Goal: Transaction & Acquisition: Download file/media

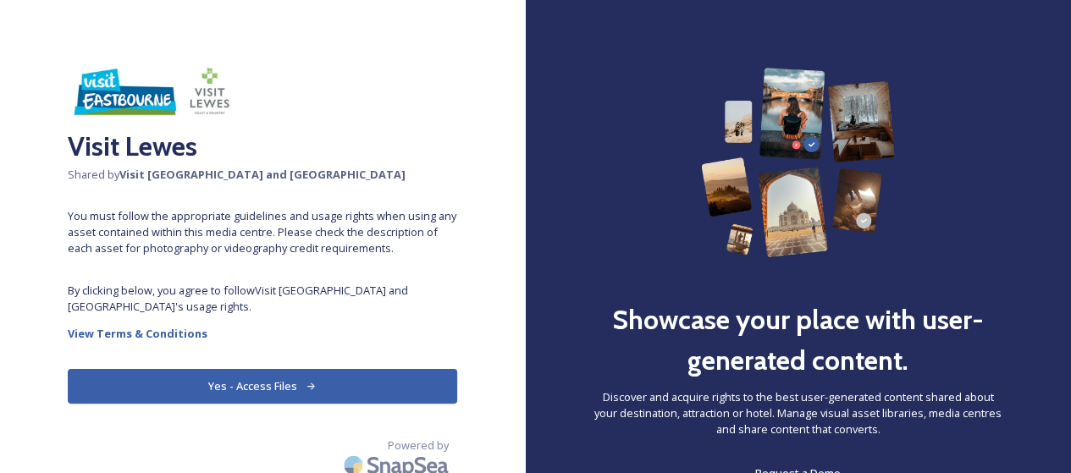
click at [285, 382] on button "Yes - Access Files" at bounding box center [263, 386] width 390 height 35
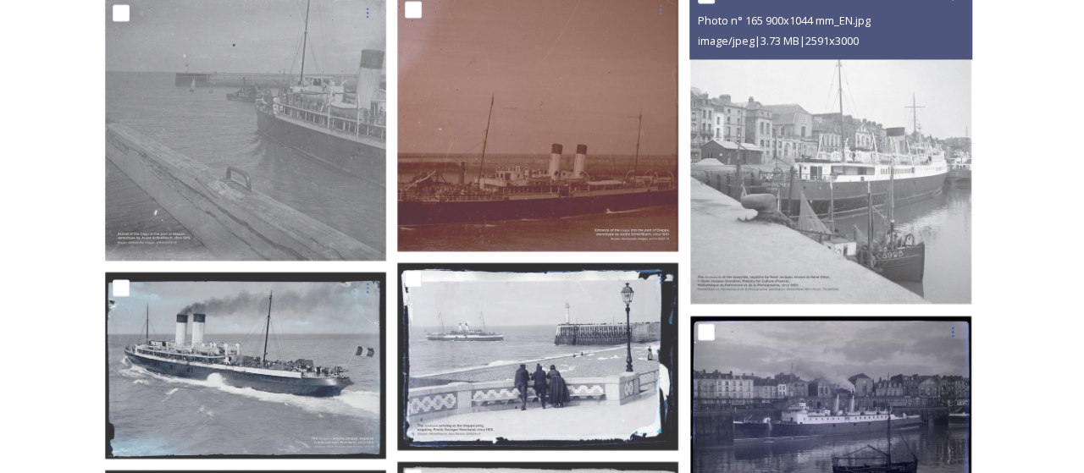
scroll to position [1609, 0]
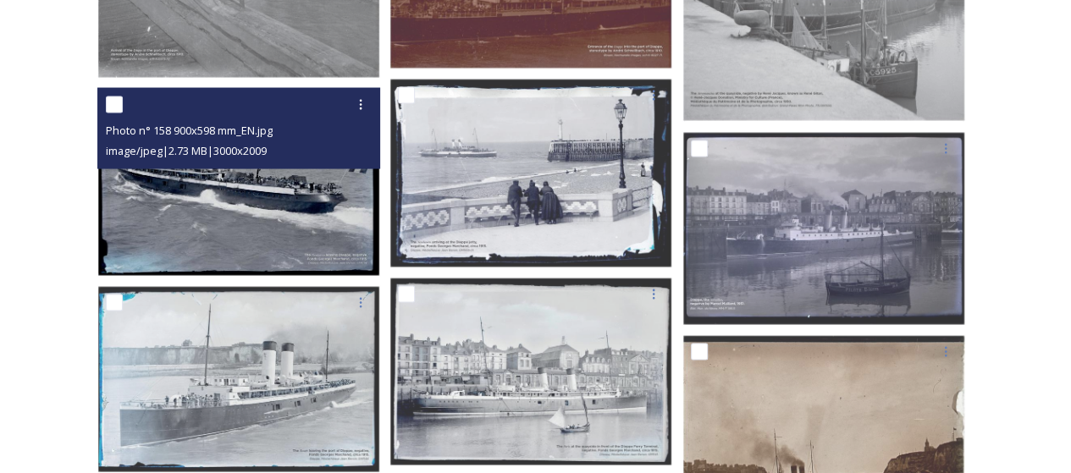
click at [202, 196] on img at bounding box center [238, 183] width 283 height 190
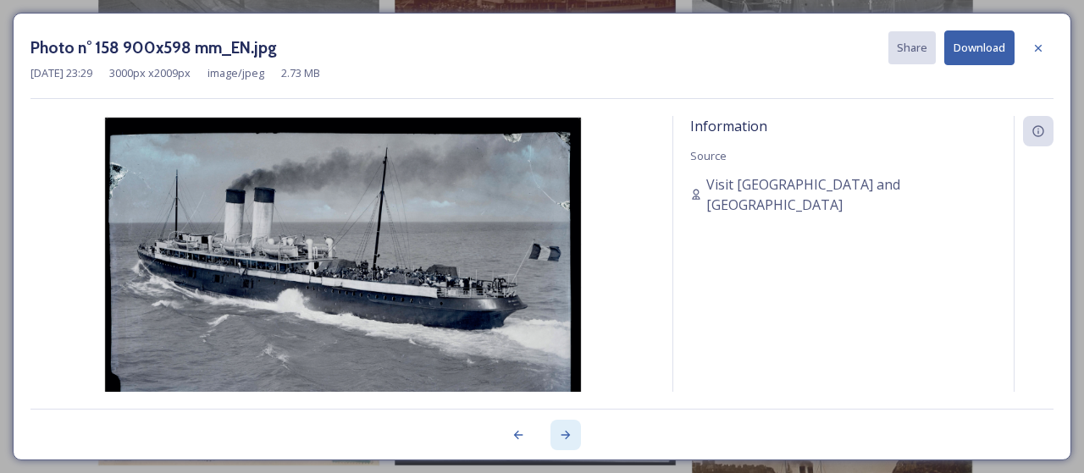
click at [566, 436] on icon at bounding box center [566, 435] width 14 height 14
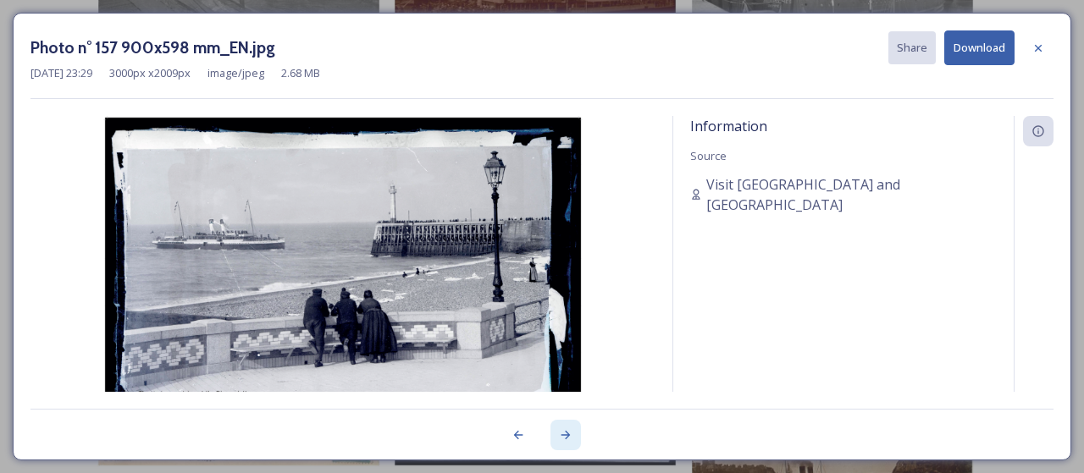
click at [566, 436] on icon at bounding box center [566, 435] width 14 height 14
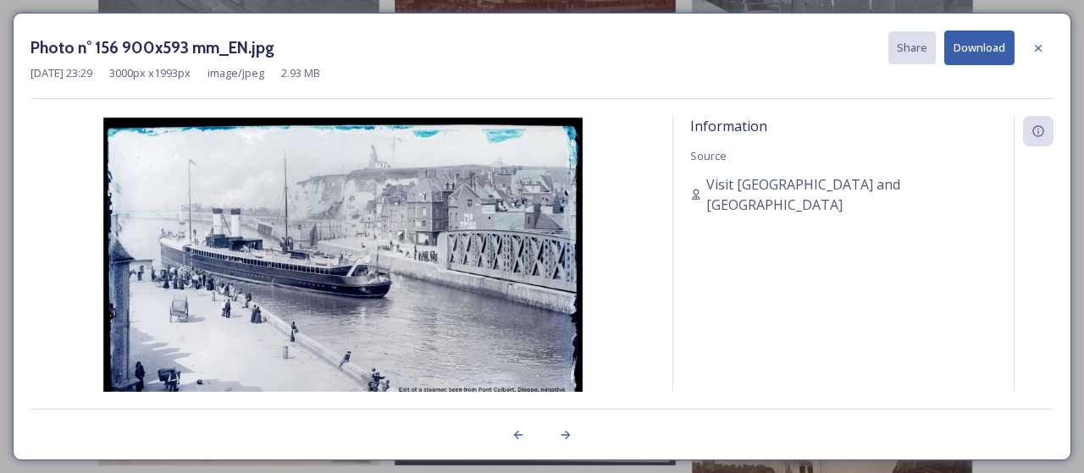
click at [969, 50] on button "Download" at bounding box center [979, 47] width 70 height 35
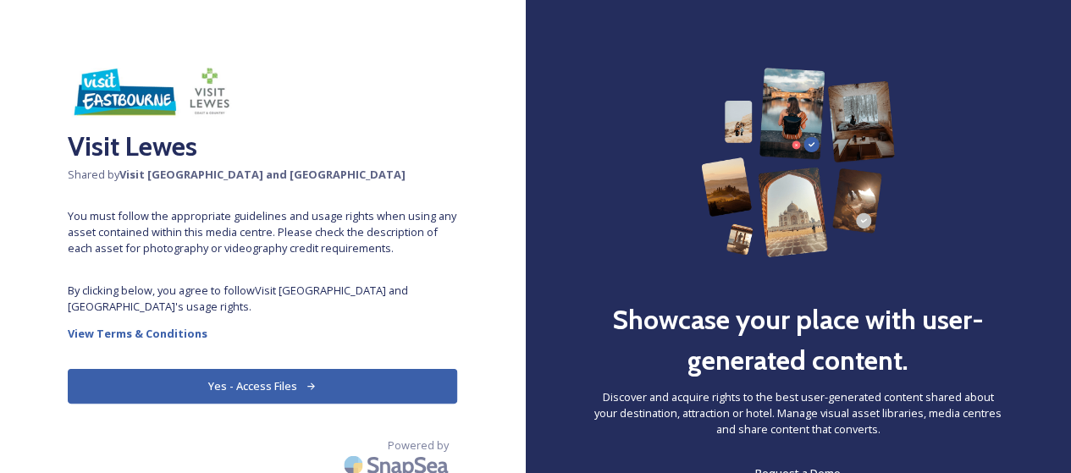
click at [298, 378] on button "Yes - Access Files" at bounding box center [263, 386] width 390 height 35
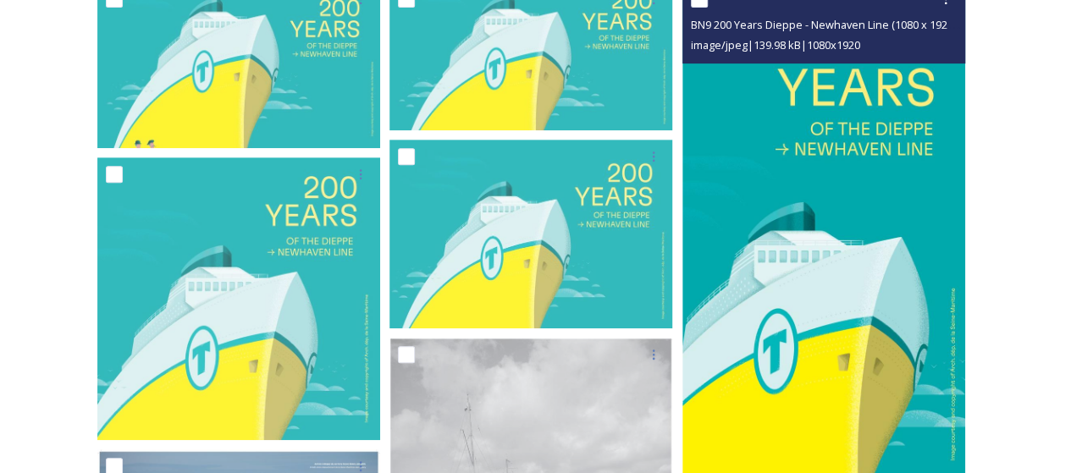
scroll to position [677, 0]
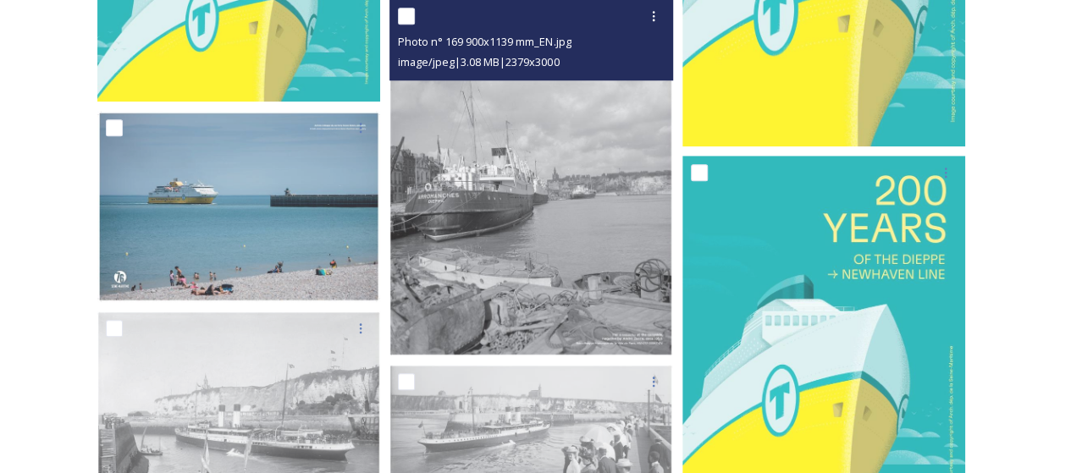
click at [608, 323] on img at bounding box center [531, 177] width 283 height 356
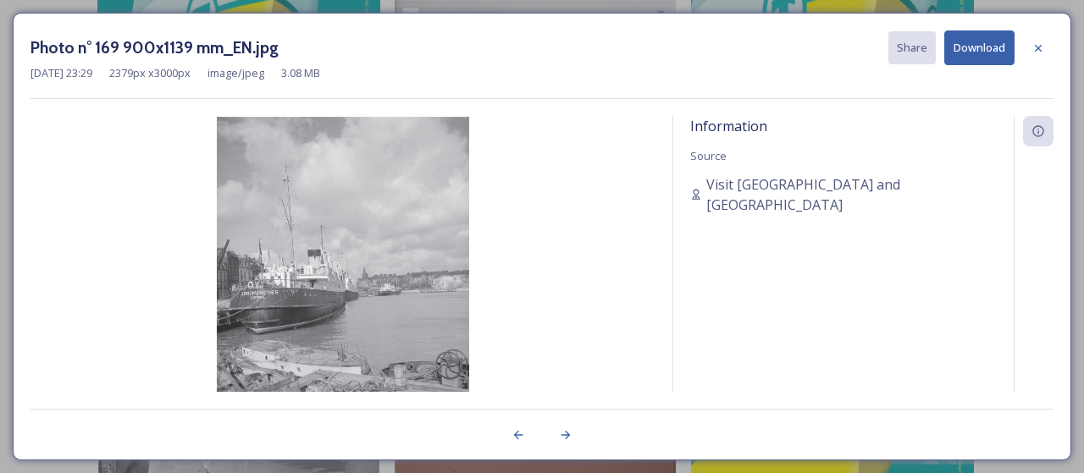
click at [397, 299] on img at bounding box center [342, 276] width 625 height 321
click at [1042, 48] on icon at bounding box center [1038, 48] width 14 height 14
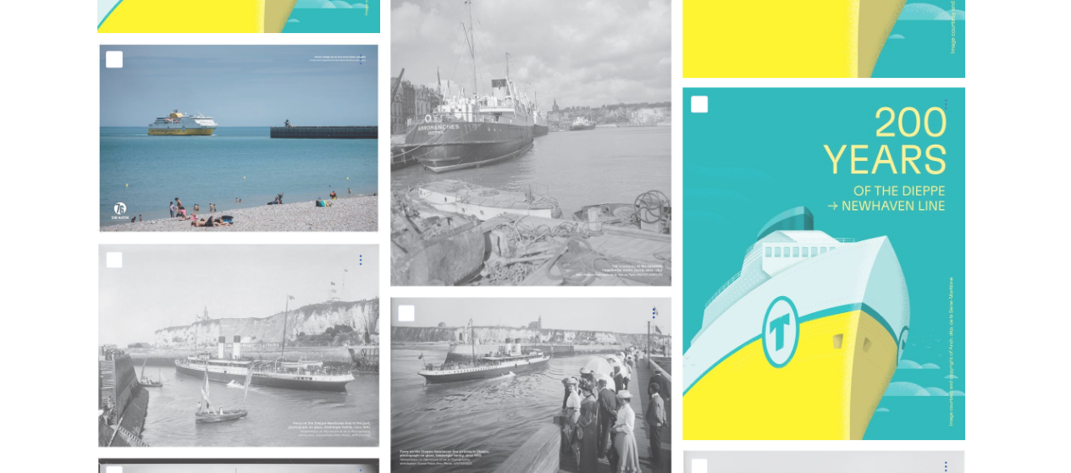
scroll to position [847, 0]
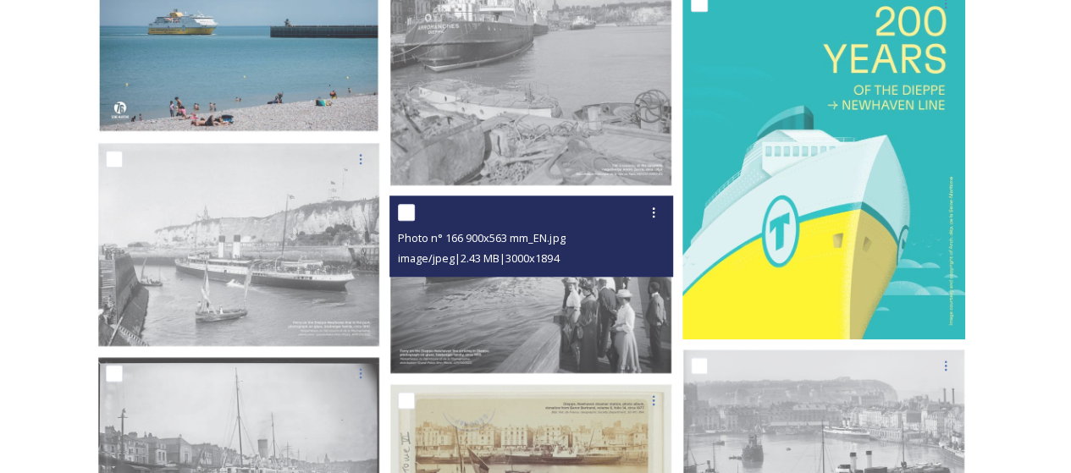
click at [439, 350] on img at bounding box center [531, 285] width 283 height 179
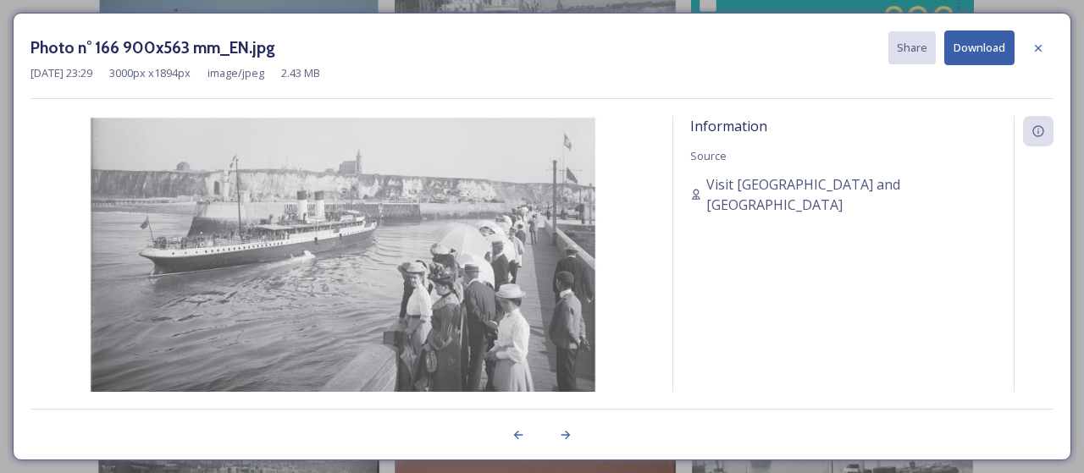
click at [496, 357] on img at bounding box center [342, 276] width 625 height 321
click at [1039, 42] on icon at bounding box center [1038, 48] width 14 height 14
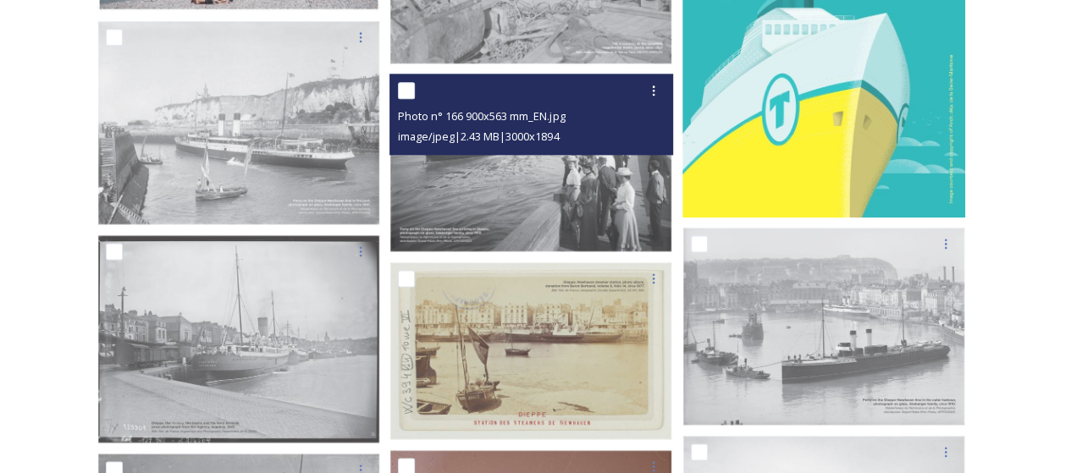
scroll to position [1016, 0]
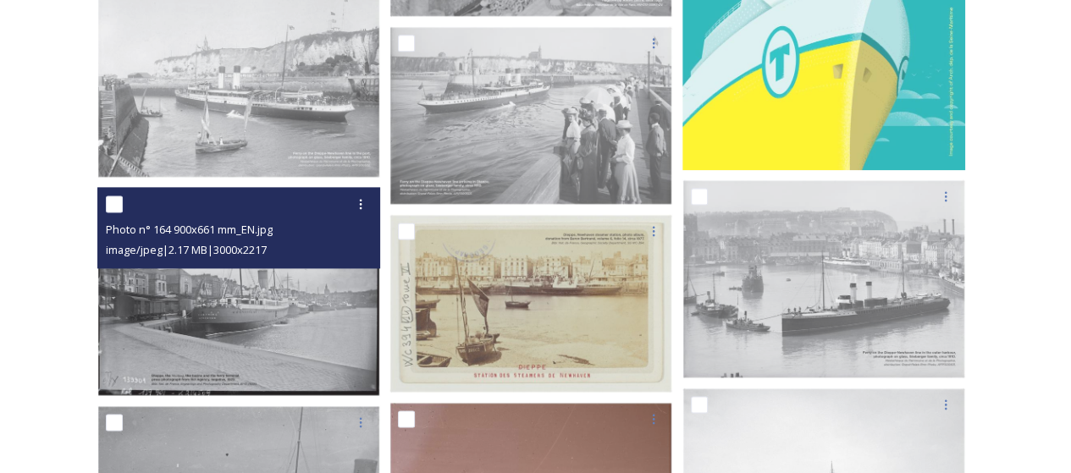
click at [171, 323] on img at bounding box center [238, 291] width 283 height 209
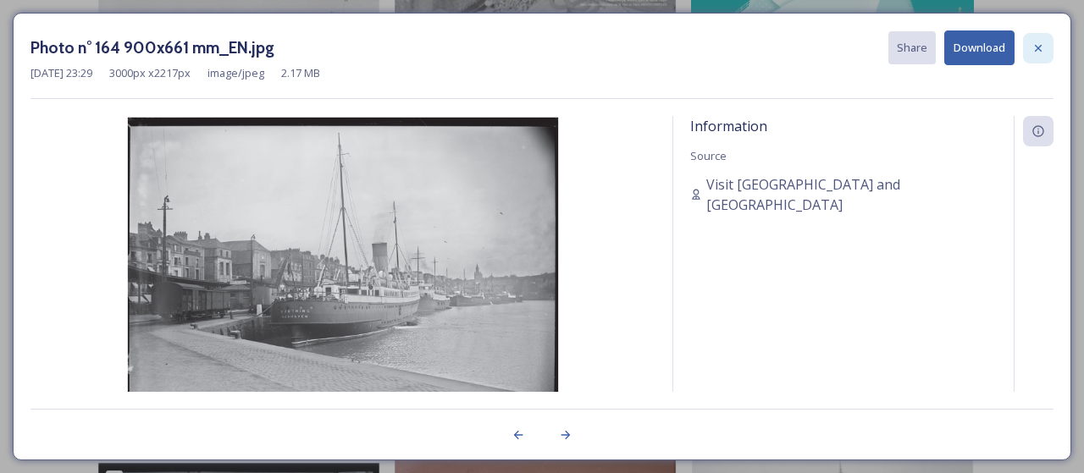
click at [1036, 41] on icon at bounding box center [1038, 48] width 14 height 14
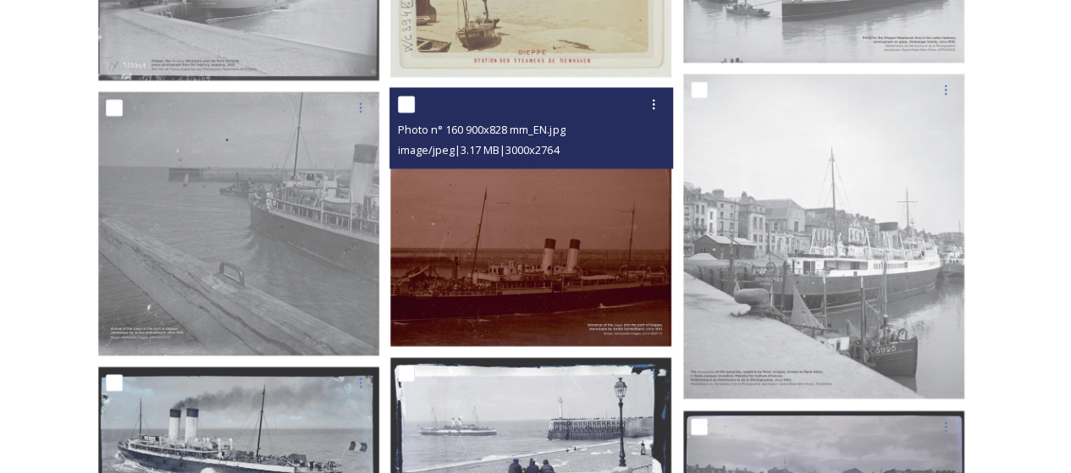
scroll to position [1355, 0]
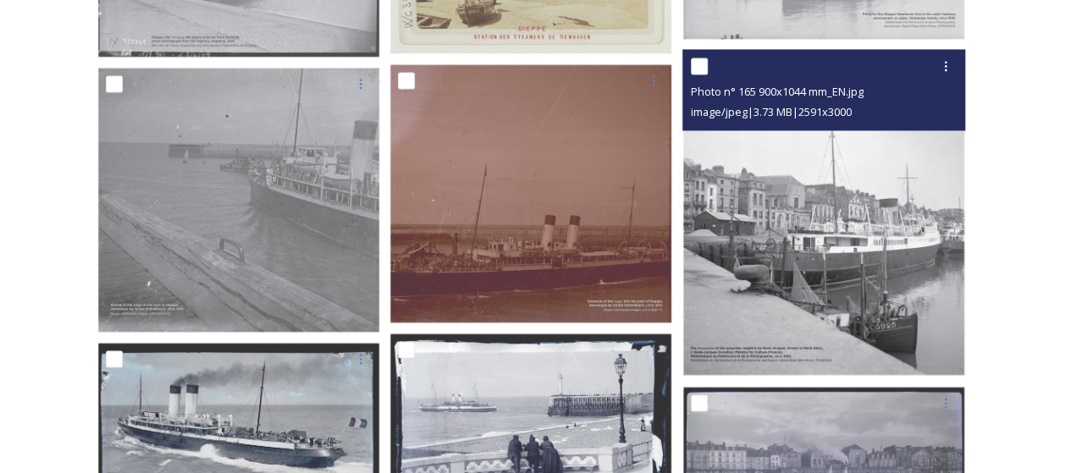
click at [826, 270] on img at bounding box center [823, 212] width 283 height 327
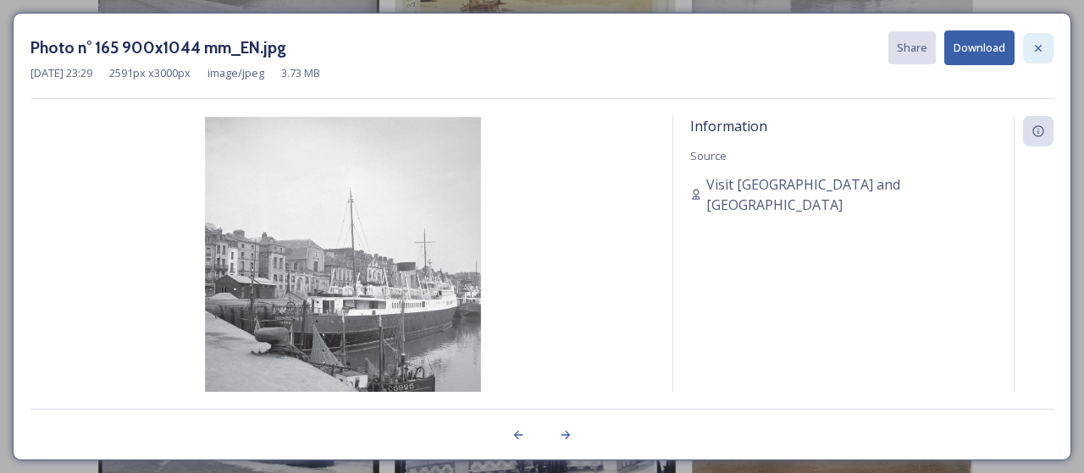
click at [1043, 43] on icon at bounding box center [1038, 48] width 14 height 14
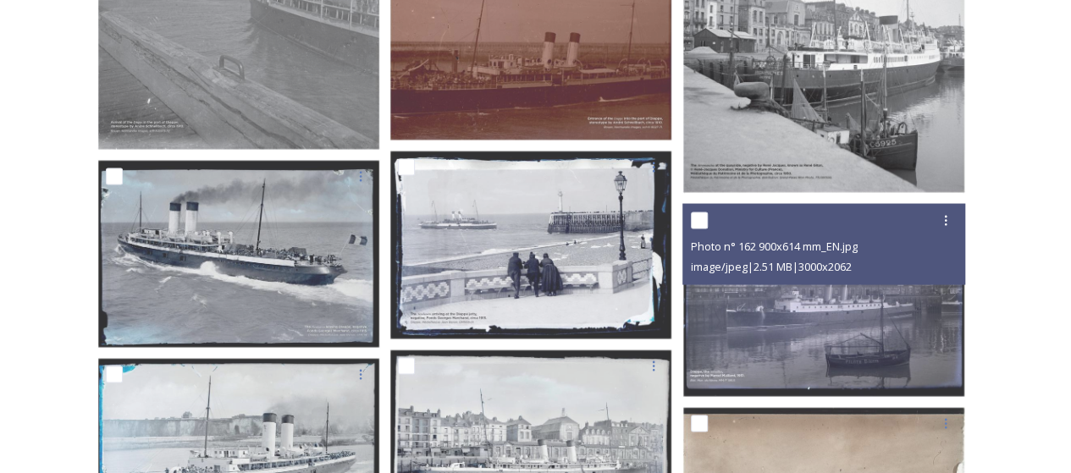
scroll to position [1439, 0]
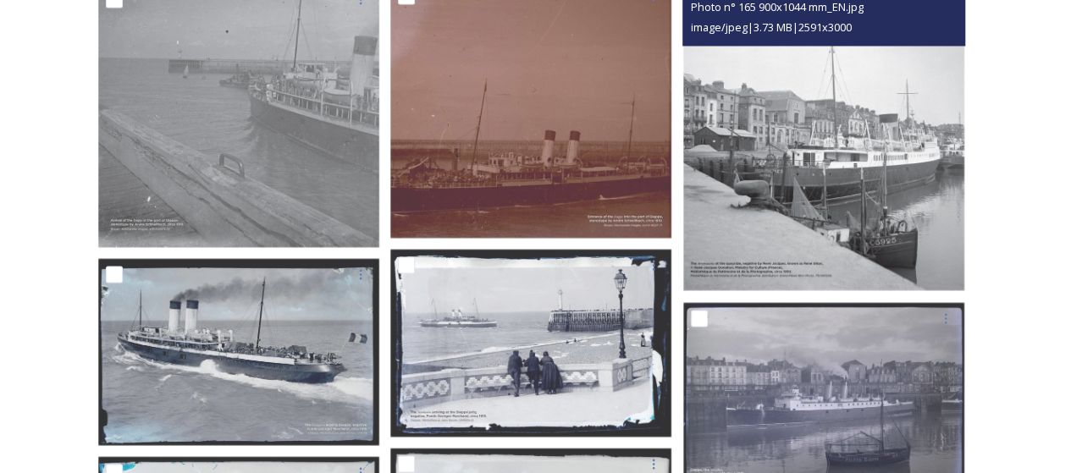
click at [830, 155] on img at bounding box center [823, 127] width 283 height 327
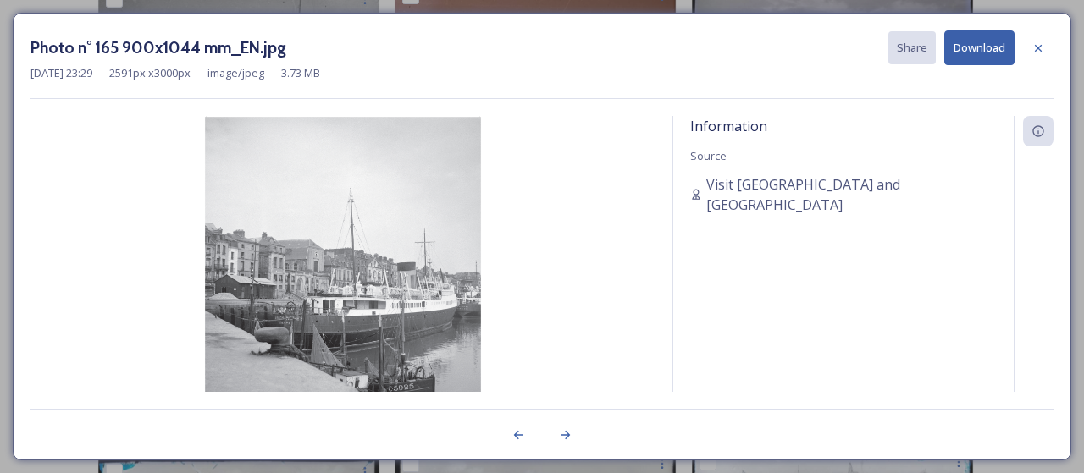
click at [974, 50] on button "Download" at bounding box center [979, 47] width 70 height 35
click at [1035, 47] on icon at bounding box center [1038, 48] width 14 height 14
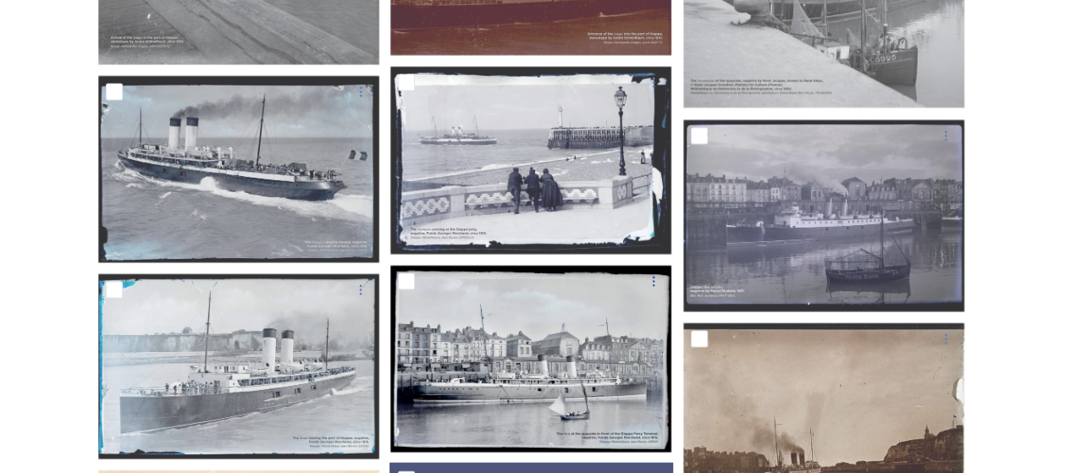
scroll to position [1778, 0]
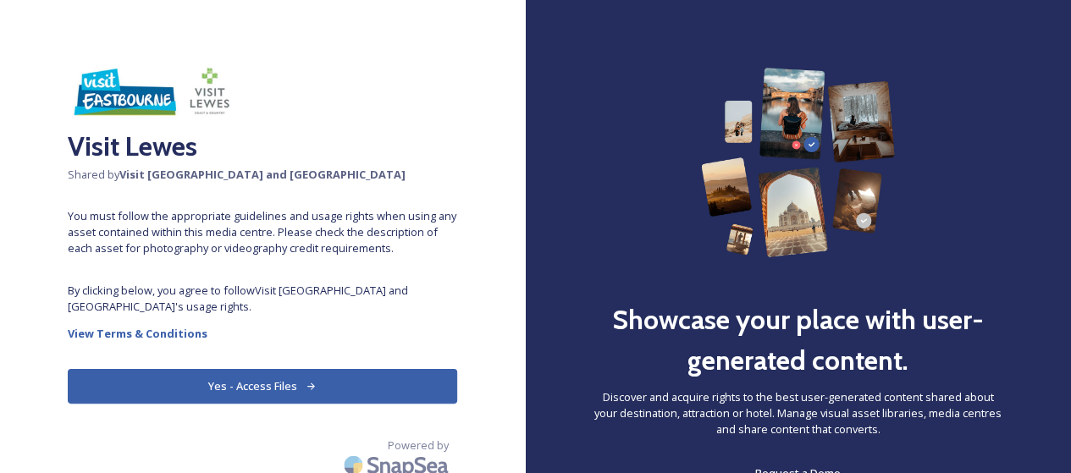
click at [205, 379] on button "Yes - Access Files" at bounding box center [263, 386] width 390 height 35
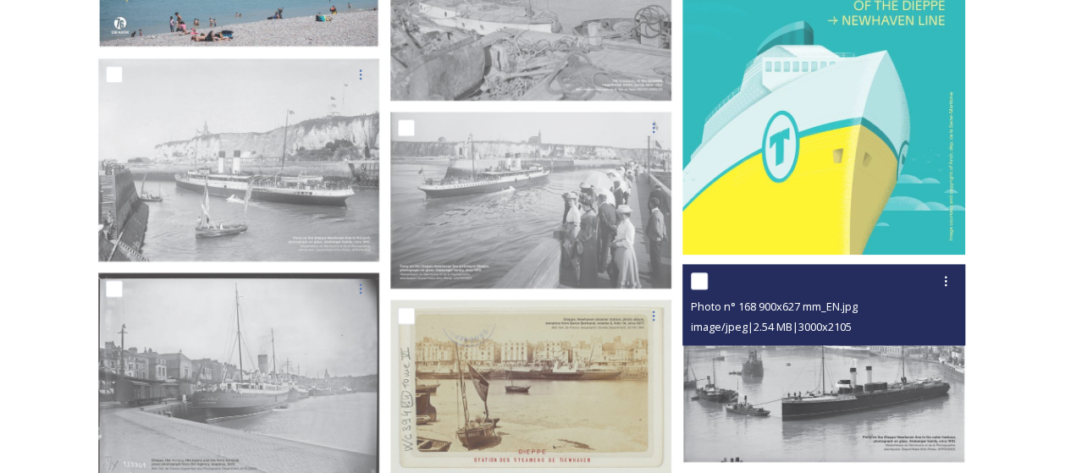
scroll to position [1016, 0]
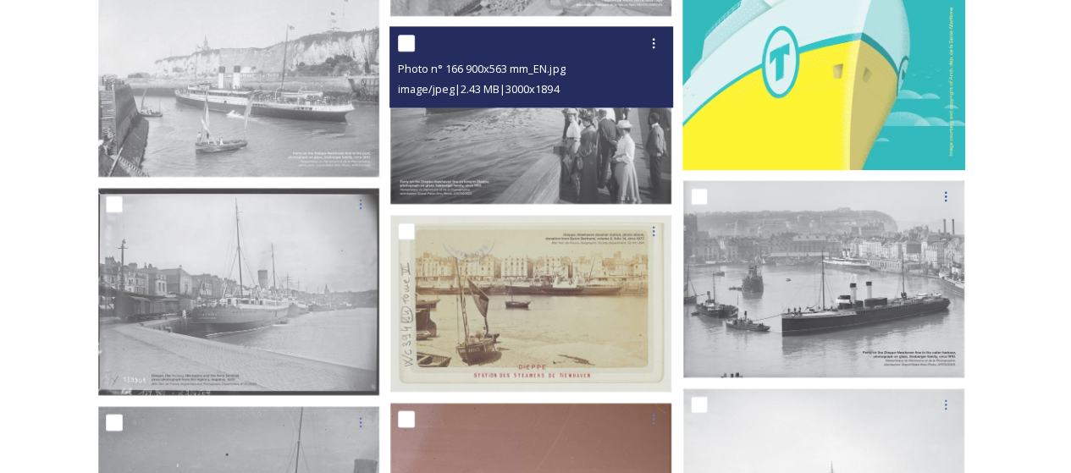
click at [555, 113] on img at bounding box center [531, 115] width 283 height 179
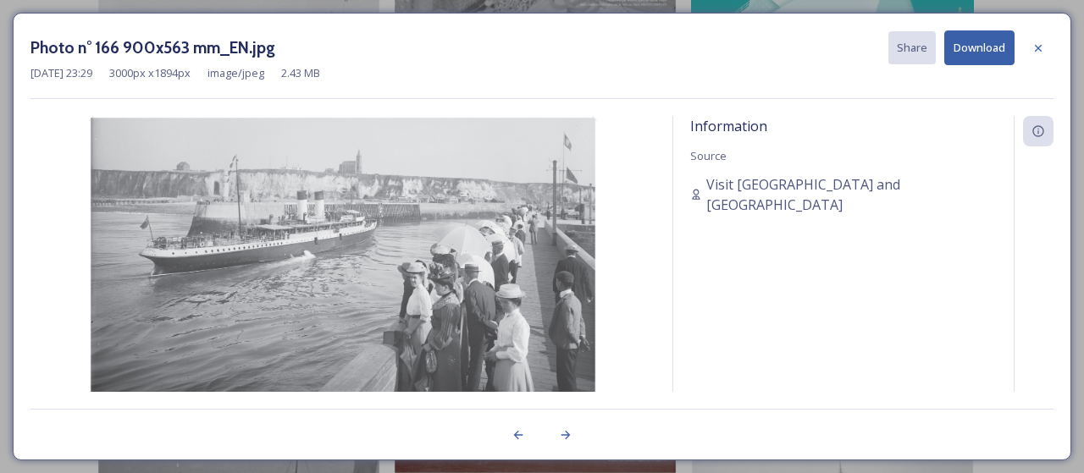
click at [974, 58] on button "Download" at bounding box center [979, 47] width 70 height 35
click at [1030, 51] on div at bounding box center [1038, 48] width 30 height 30
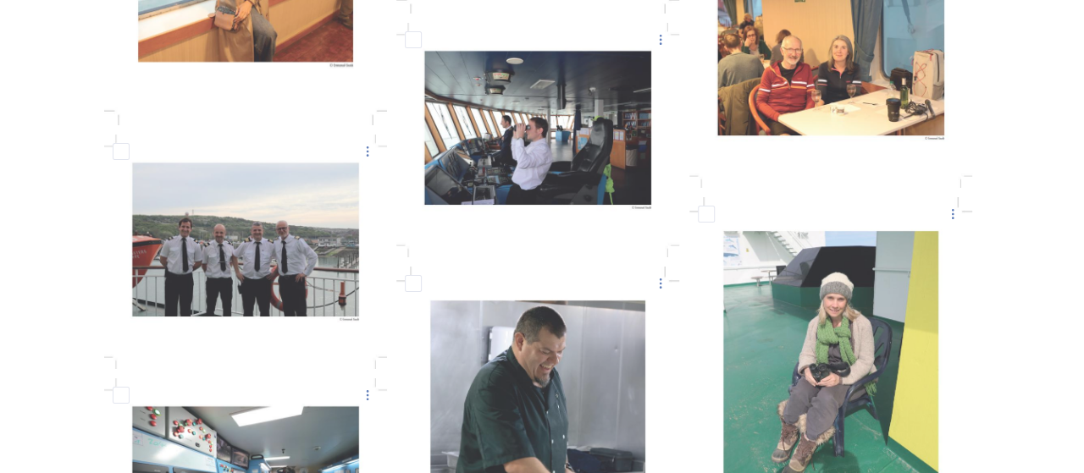
scroll to position [3048, 0]
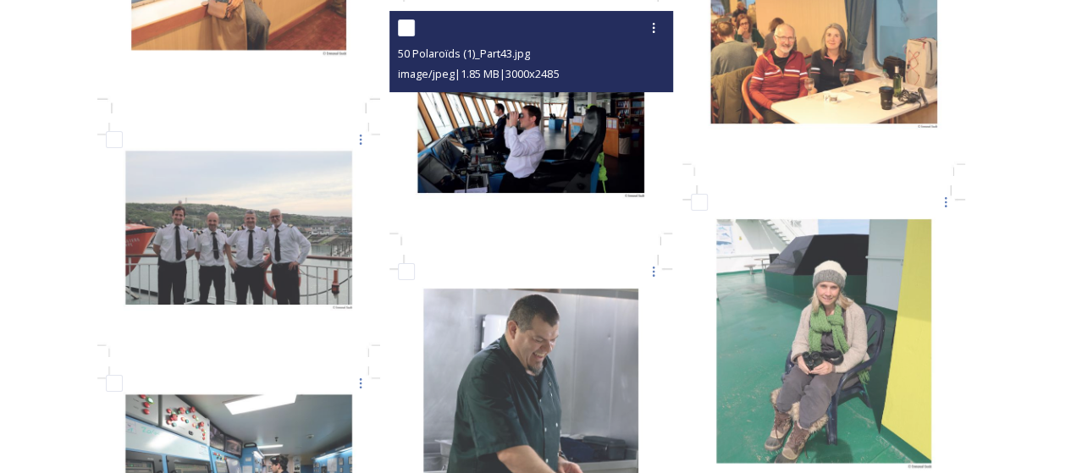
click at [600, 150] on img at bounding box center [531, 128] width 283 height 235
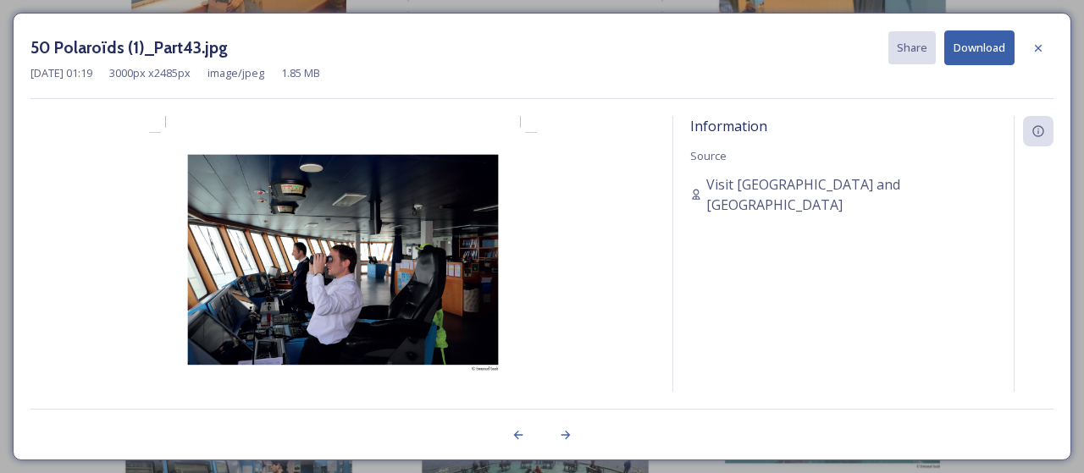
click at [347, 233] on img at bounding box center [342, 276] width 625 height 321
click at [991, 47] on button "Download" at bounding box center [979, 47] width 70 height 35
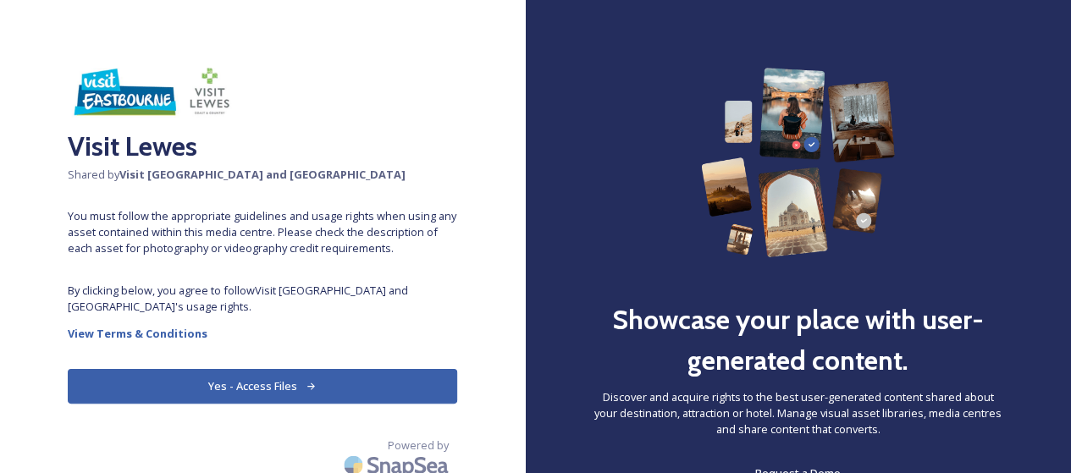
click at [306, 381] on icon at bounding box center [311, 386] width 11 height 11
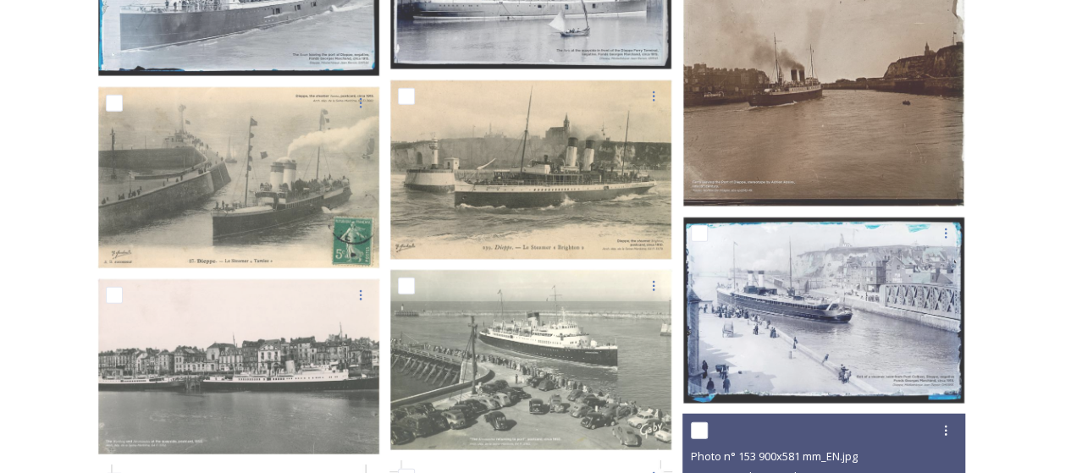
scroll to position [2032, 0]
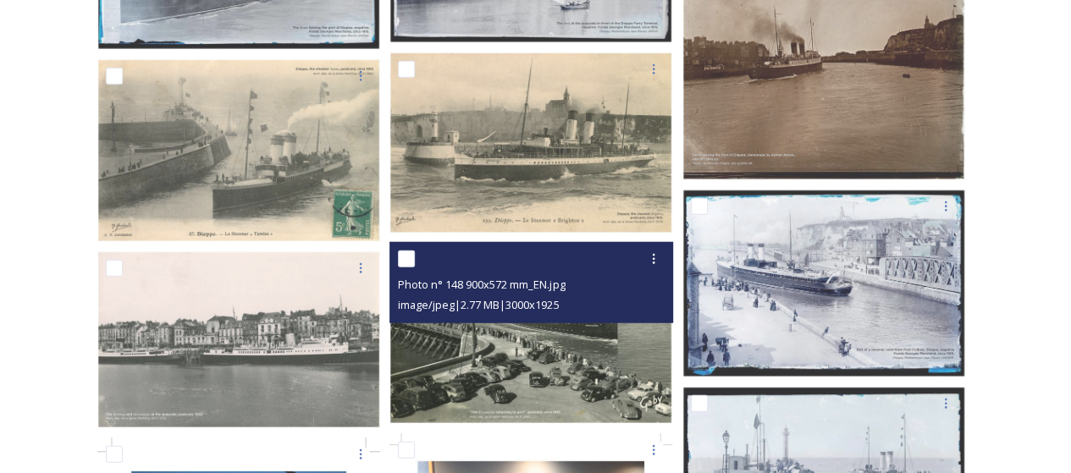
click at [547, 343] on img at bounding box center [531, 332] width 283 height 181
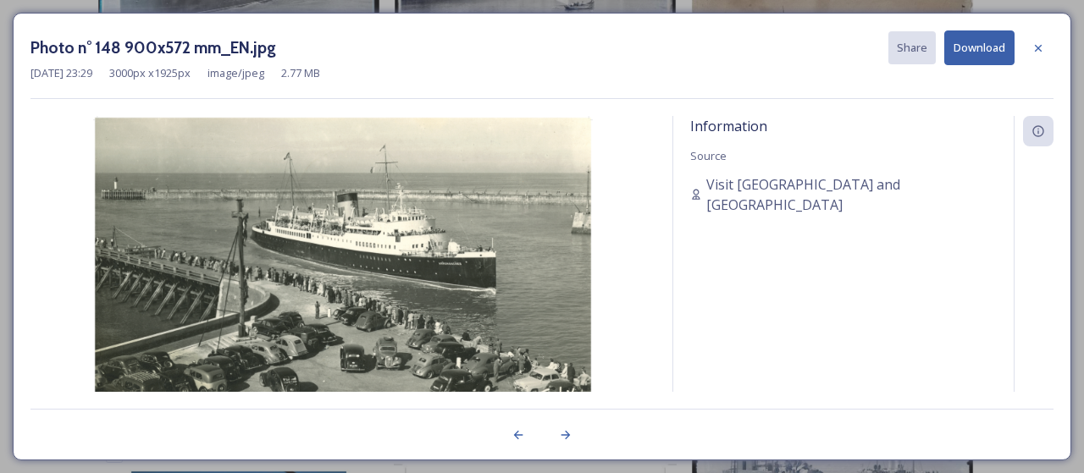
click at [976, 44] on button "Download" at bounding box center [979, 47] width 70 height 35
click at [1042, 48] on icon at bounding box center [1038, 48] width 14 height 14
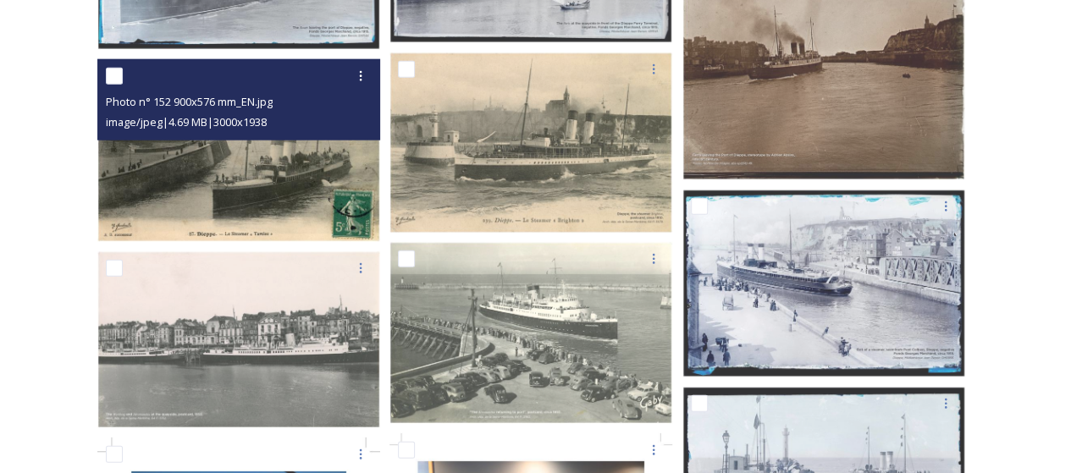
click at [214, 166] on img at bounding box center [238, 150] width 283 height 183
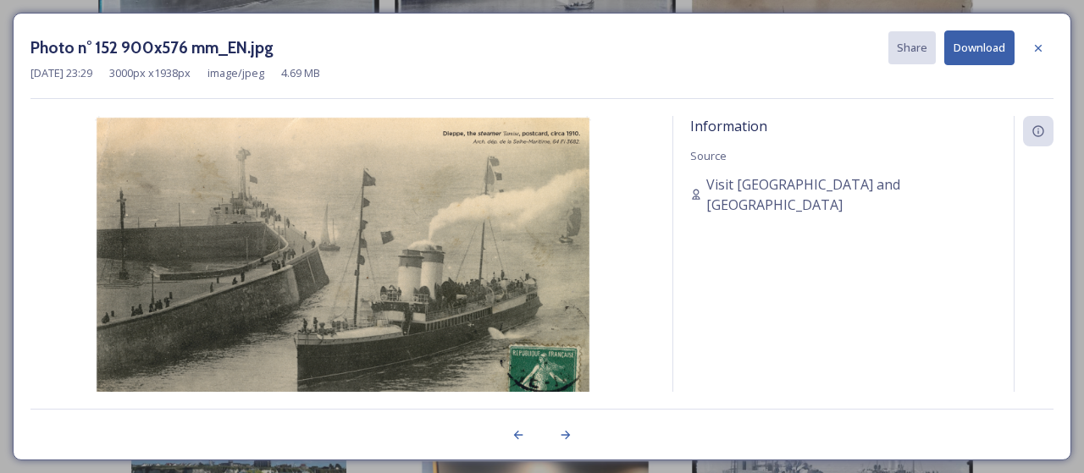
click at [990, 41] on button "Download" at bounding box center [979, 47] width 70 height 35
click at [1035, 48] on icon at bounding box center [1038, 48] width 14 height 14
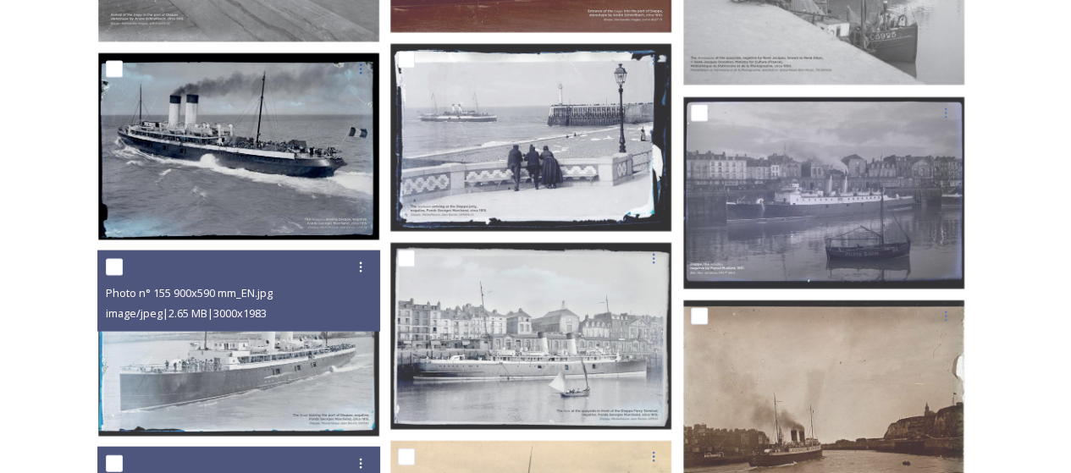
scroll to position [1609, 0]
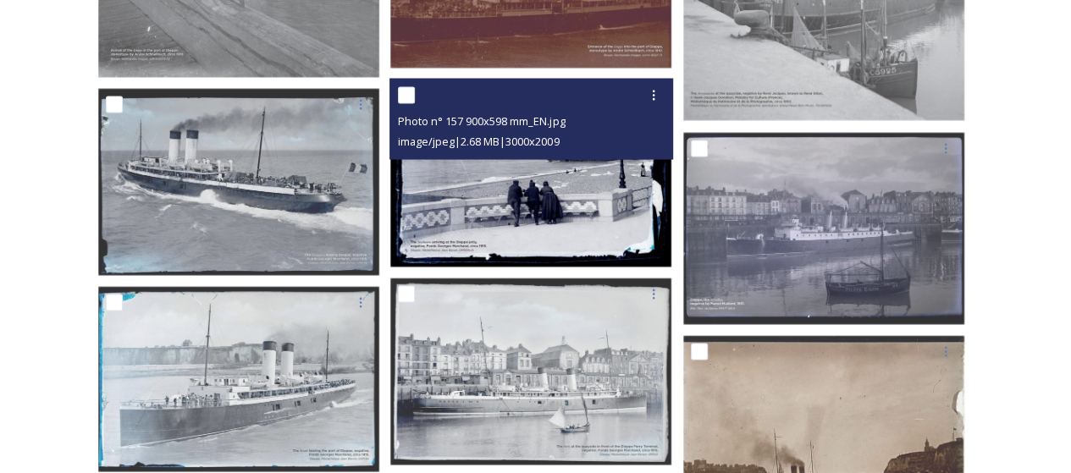
click at [528, 218] on img at bounding box center [531, 174] width 283 height 190
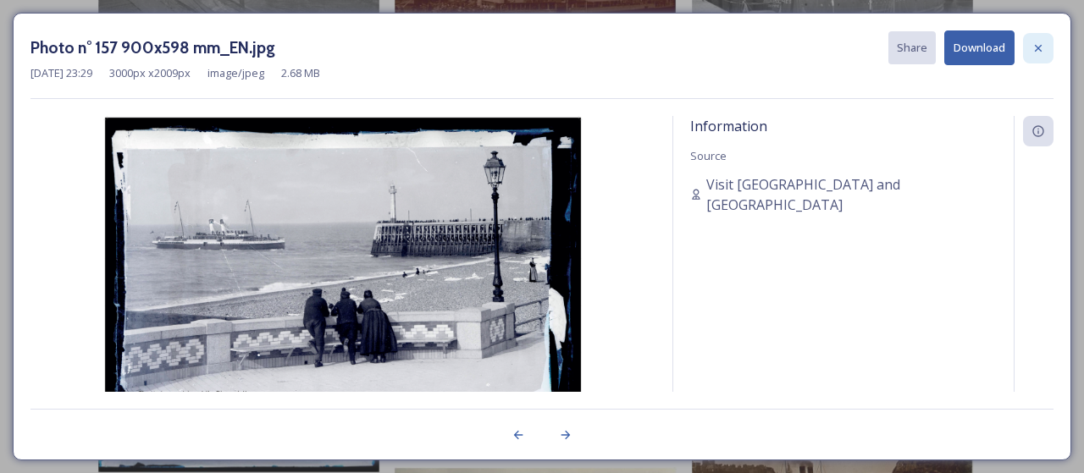
click at [1039, 50] on icon at bounding box center [1038, 48] width 14 height 14
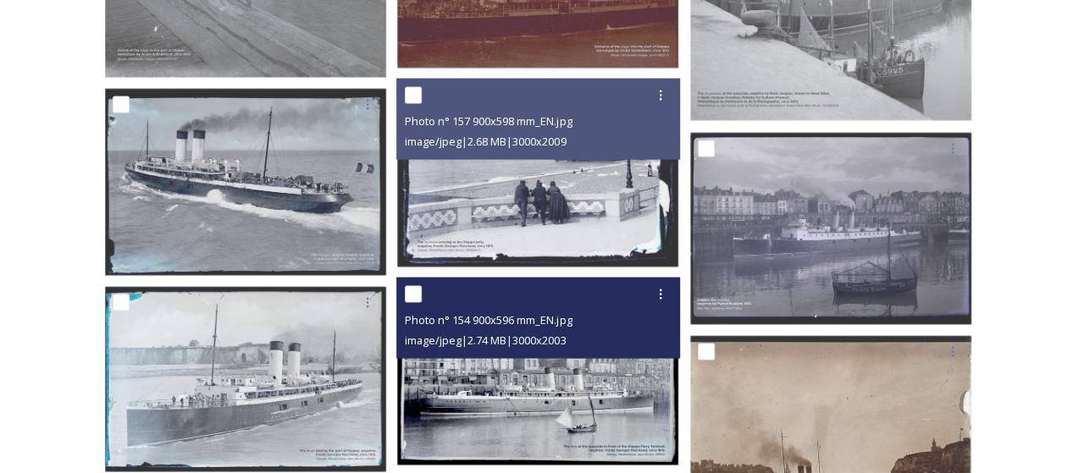
scroll to position [1524, 0]
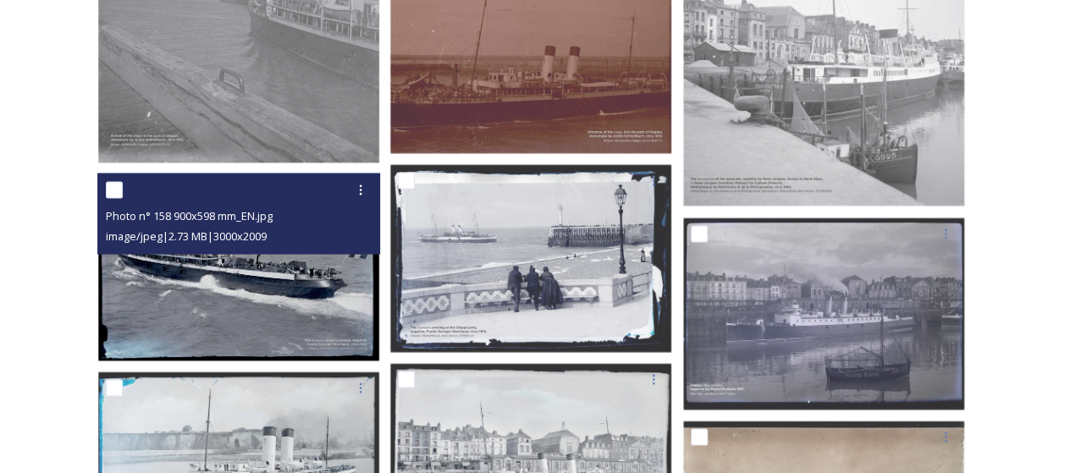
click at [220, 285] on img at bounding box center [238, 268] width 283 height 190
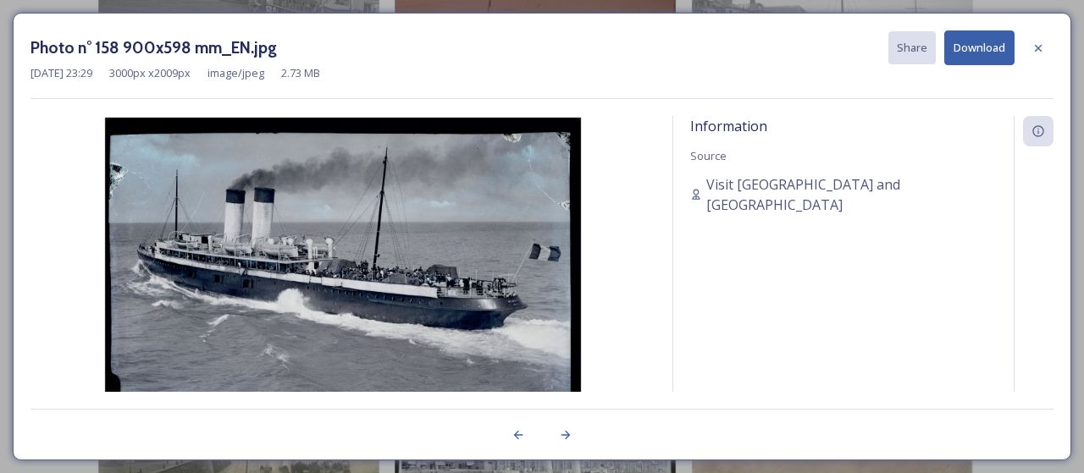
click at [977, 41] on button "Download" at bounding box center [979, 47] width 70 height 35
